Goal: Check status: Check status

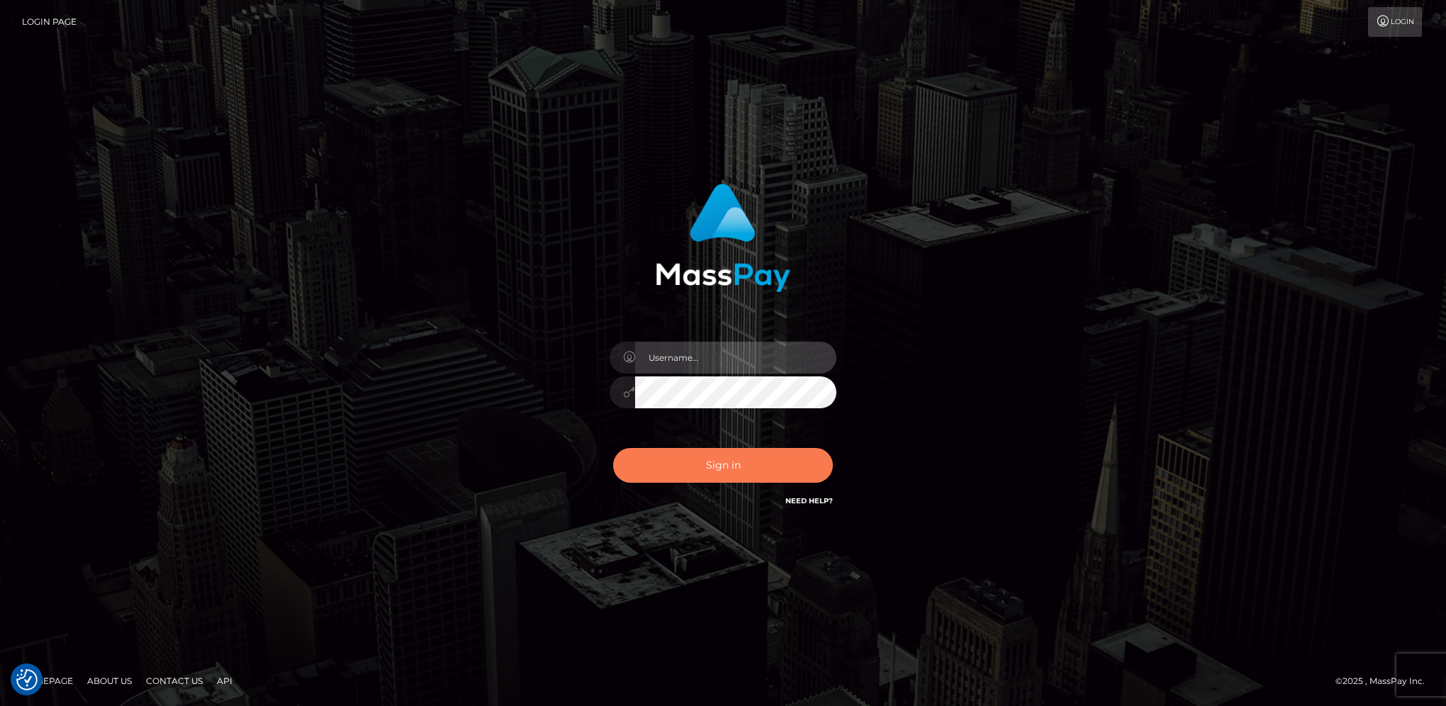
type input "hengland"
click at [815, 465] on button "Sign in" at bounding box center [723, 465] width 220 height 35
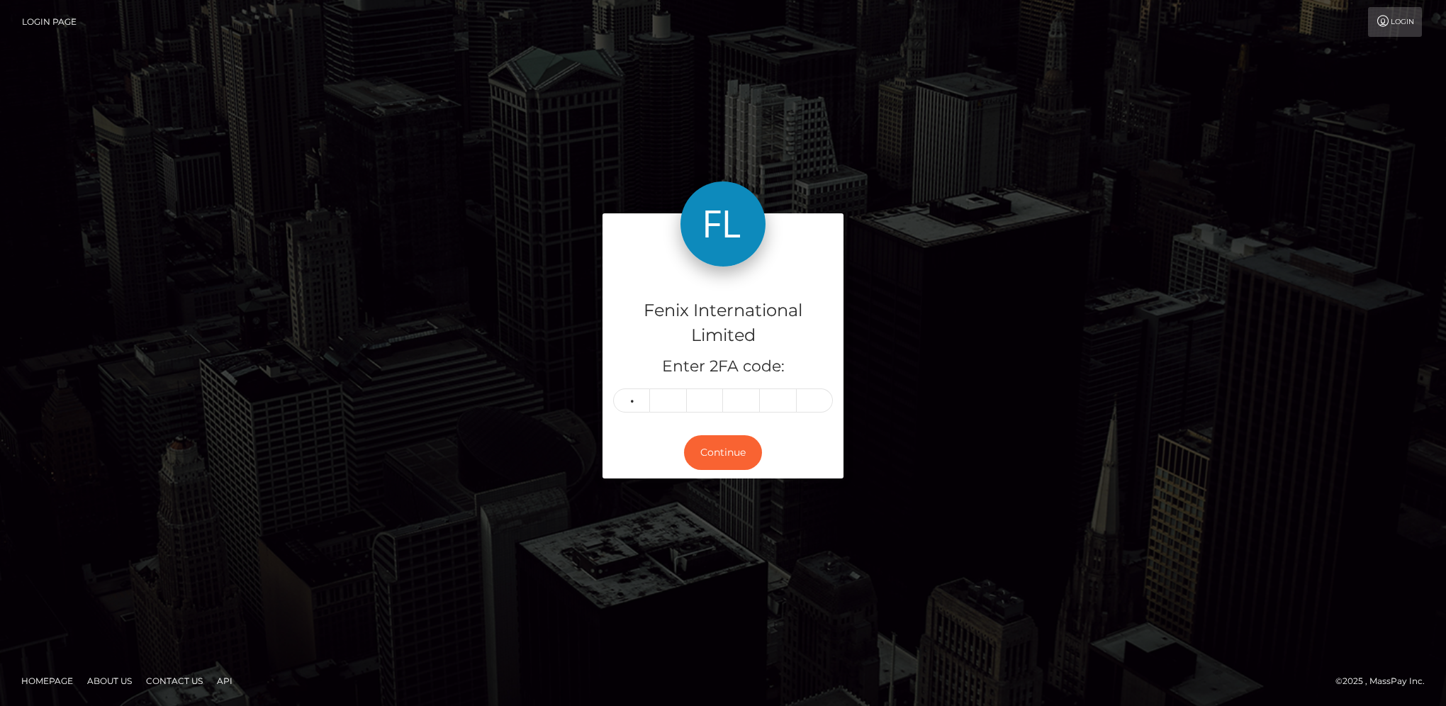
type input "7"
type input "3"
type input "8"
type input "0"
type input "7"
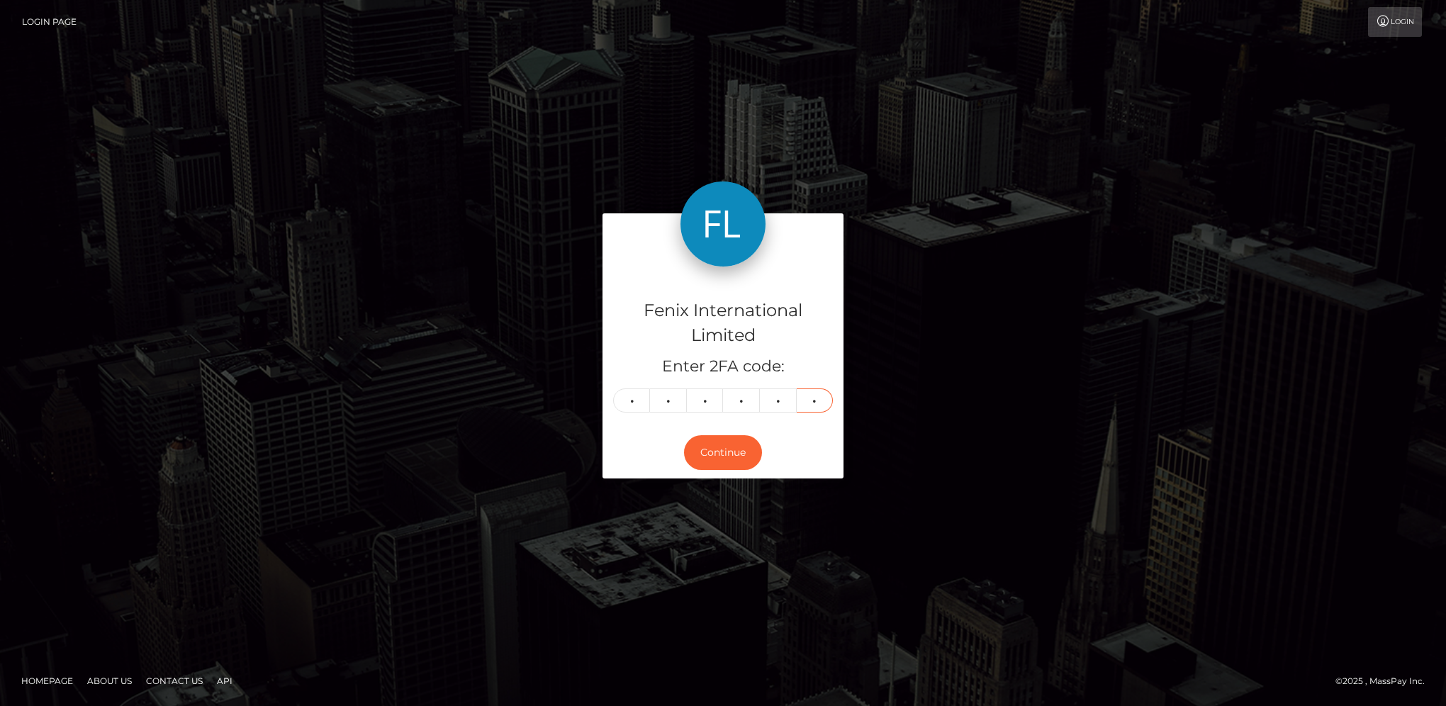
type input "1"
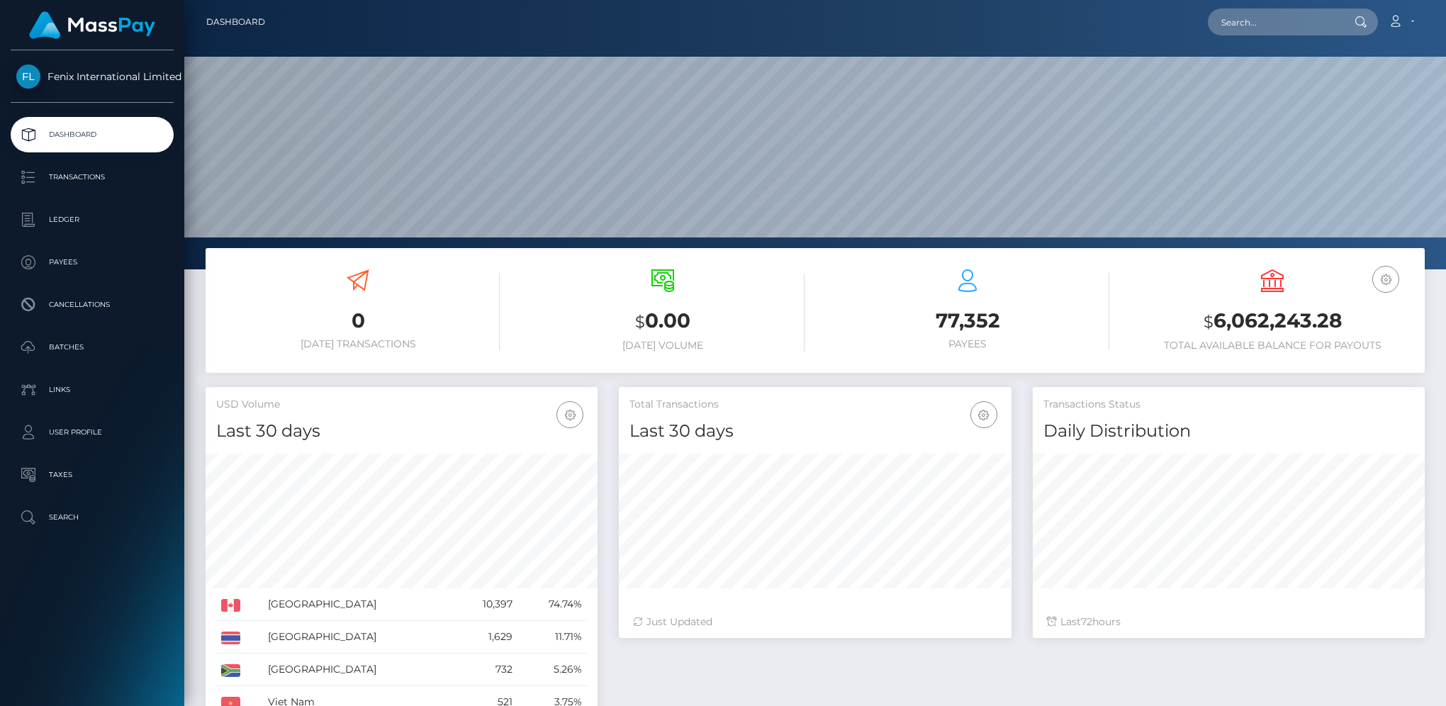
scroll to position [251, 391]
click at [95, 354] on p "Batches" at bounding box center [92, 347] width 152 height 21
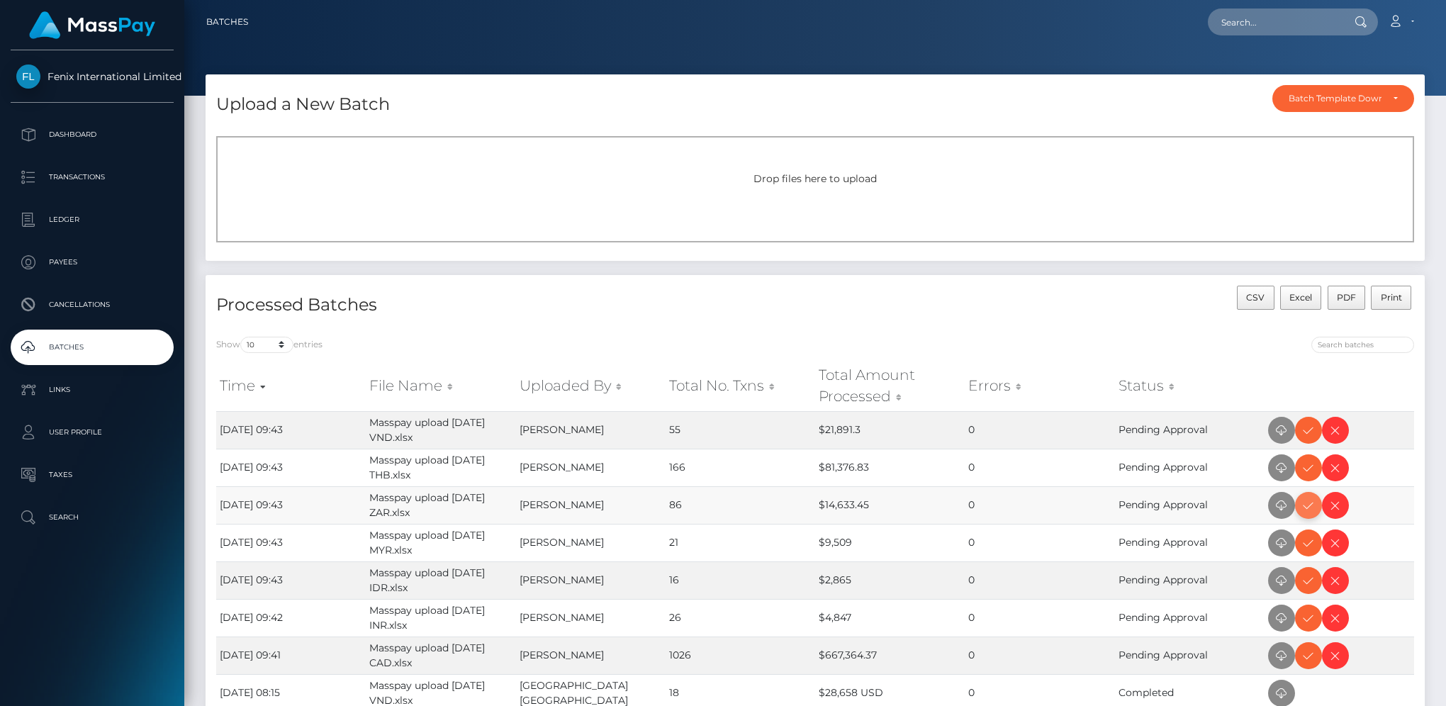
click at [1304, 502] on icon at bounding box center [1308, 506] width 17 height 18
drag, startPoint x: 1310, startPoint y: 435, endPoint x: 1426, endPoint y: 393, distance: 123.3
click at [1310, 435] on icon at bounding box center [1308, 431] width 17 height 18
drag, startPoint x: 1307, startPoint y: 473, endPoint x: 1421, endPoint y: 427, distance: 122.8
click at [1307, 473] on icon at bounding box center [1308, 468] width 17 height 18
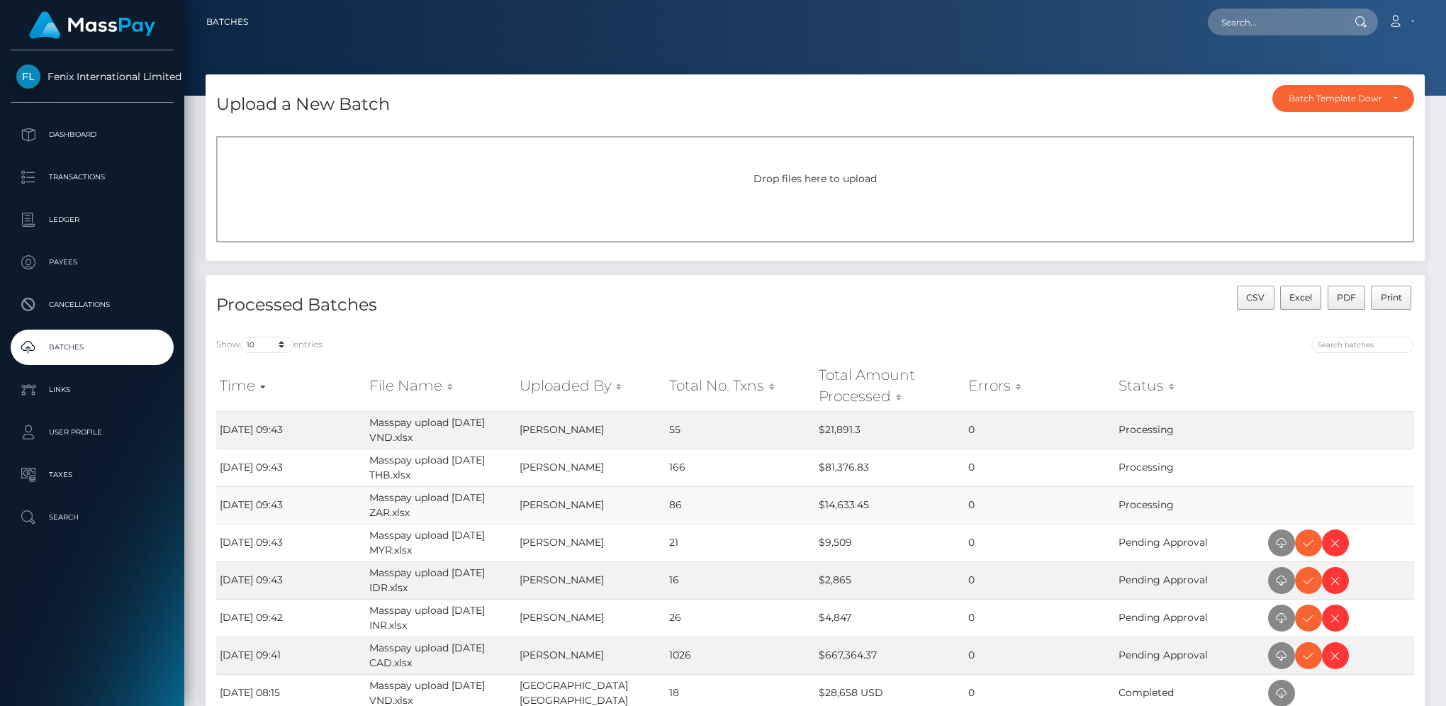
drag, startPoint x: 1314, startPoint y: 543, endPoint x: 1377, endPoint y: 500, distance: 76.5
click at [1314, 543] on icon at bounding box center [1308, 544] width 17 height 18
click at [1307, 622] on icon at bounding box center [1308, 619] width 17 height 18
click at [1307, 585] on icon at bounding box center [1308, 581] width 17 height 18
drag, startPoint x: 1304, startPoint y: 658, endPoint x: 1324, endPoint y: 647, distance: 21.9
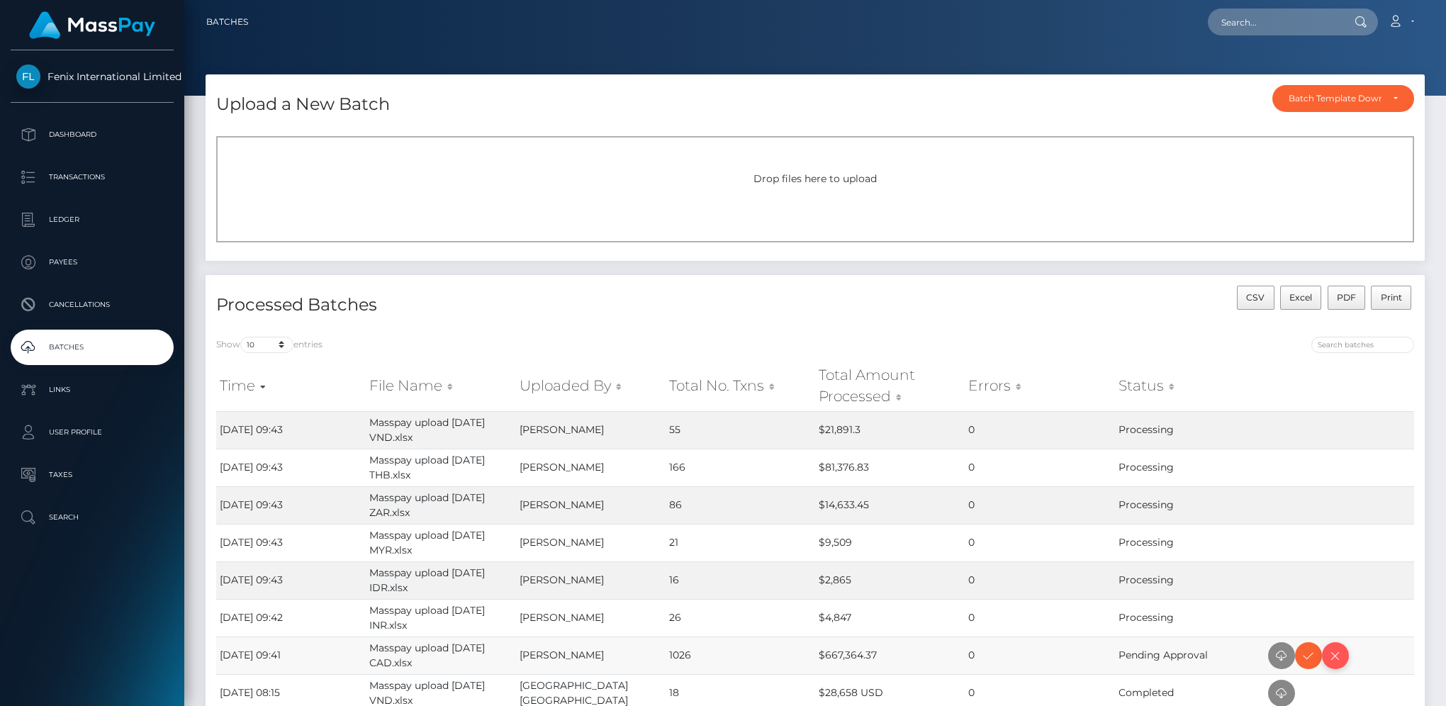
click at [1304, 658] on icon at bounding box center [1308, 656] width 17 height 18
